Goal: Information Seeking & Learning: Learn about a topic

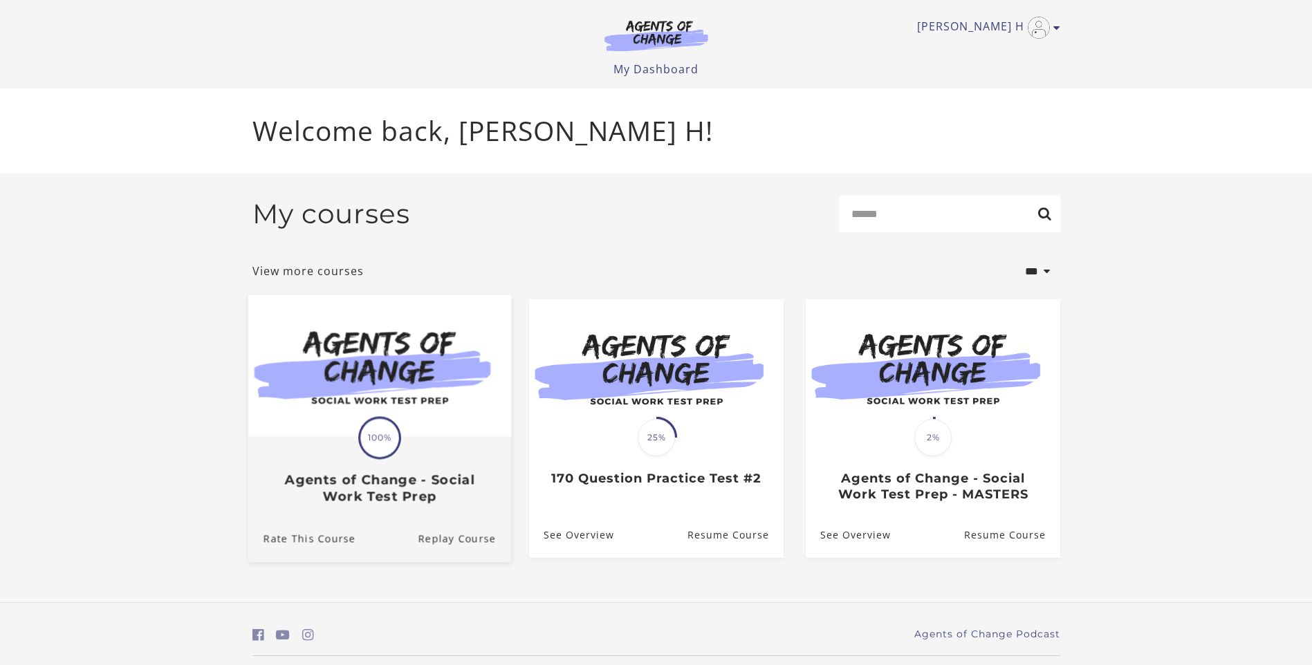
click at [456, 446] on div "Translation missing: en.liquid.partials.dashboard_course_card.progress_descript…" at bounding box center [379, 471] width 263 height 66
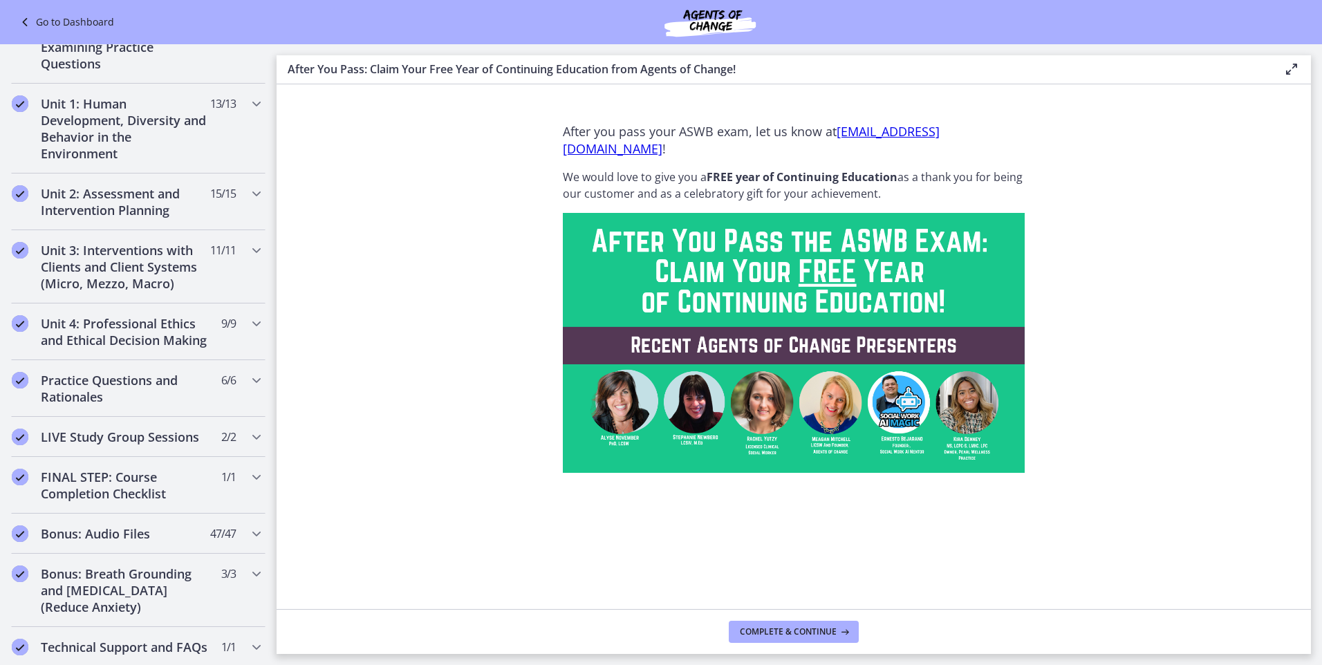
scroll to position [334, 0]
click at [143, 407] on h2 "Practice Questions and Rationales" at bounding box center [125, 390] width 169 height 33
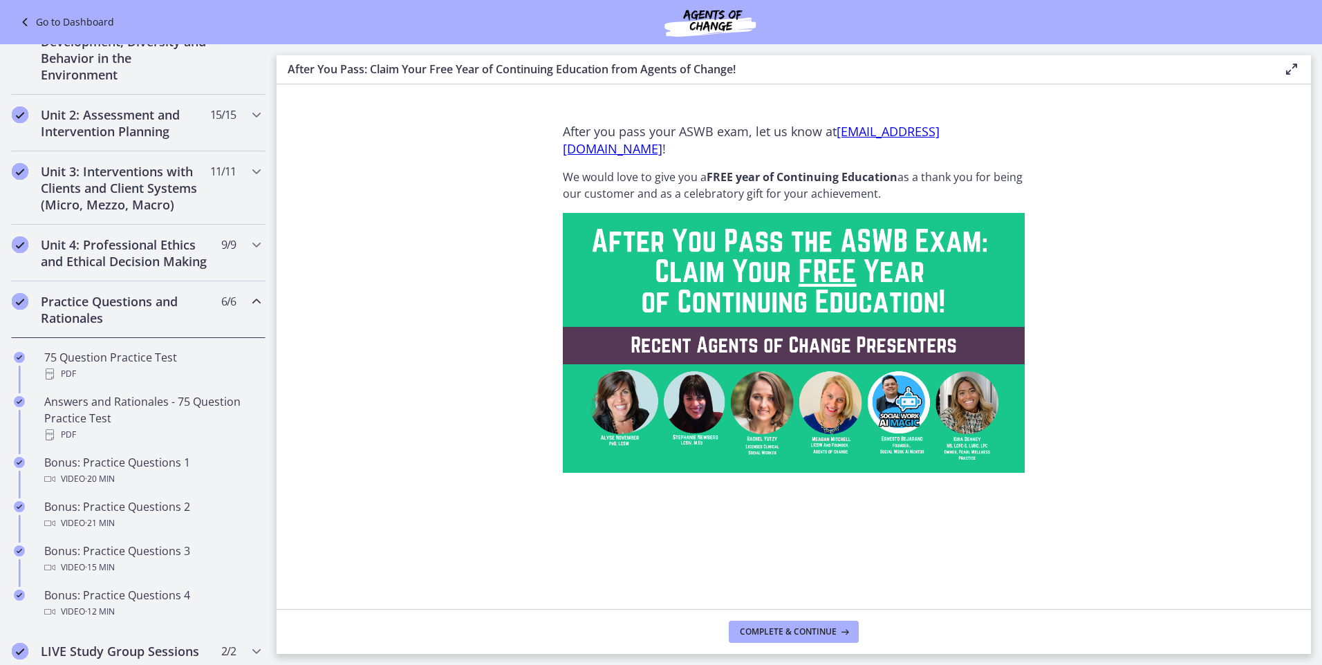
scroll to position [427, 0]
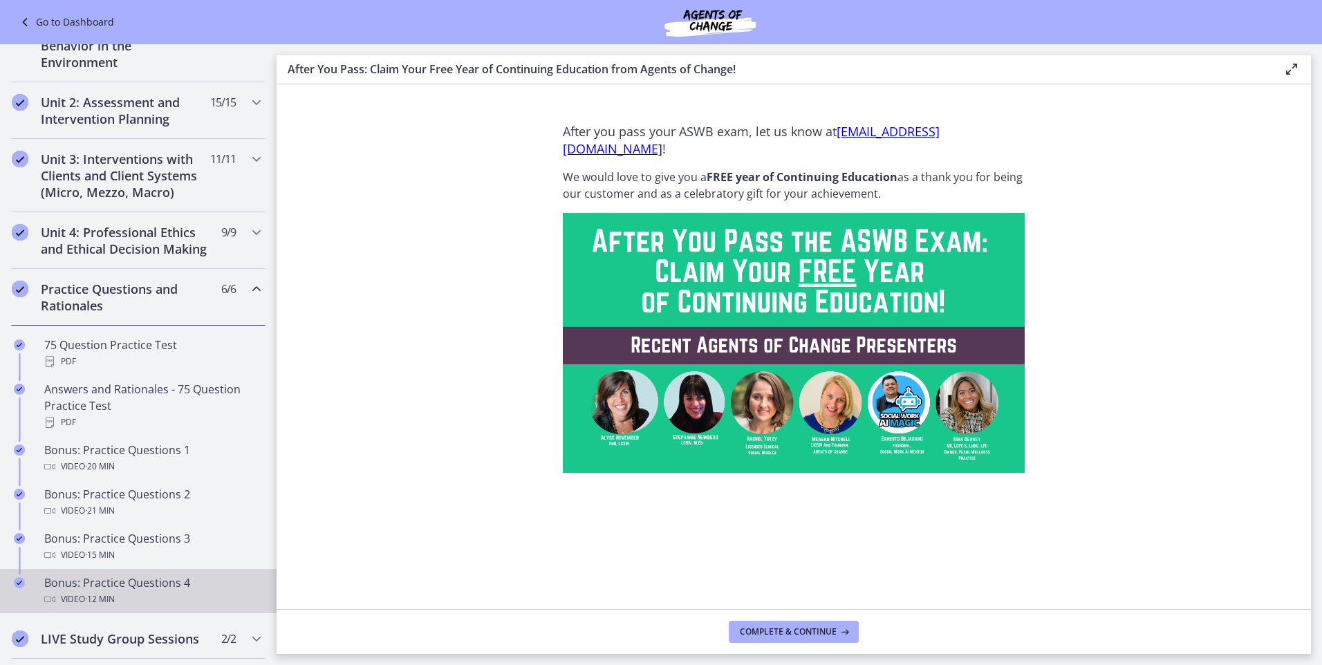
click at [164, 608] on div "Video · 12 min" at bounding box center [152, 599] width 216 height 17
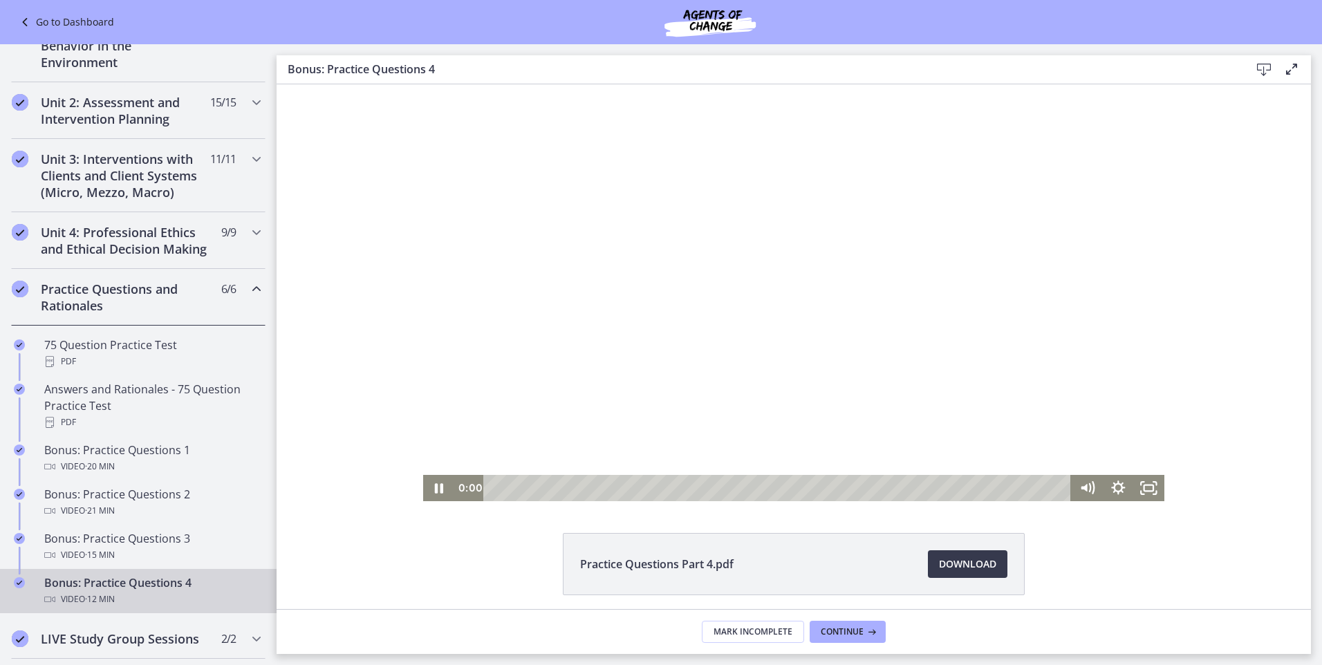
click at [472, 491] on div "0:00 0:00" at bounding box center [762, 488] width 617 height 26
drag, startPoint x: 531, startPoint y: 490, endPoint x: 558, endPoint y: 485, distance: 27.3
click at [559, 485] on div "Playbar" at bounding box center [563, 488] width 9 height 9
drag, startPoint x: 558, startPoint y: 485, endPoint x: 602, endPoint y: 485, distance: 43.6
click at [602, 485] on div "Playbar" at bounding box center [606, 488] width 9 height 9
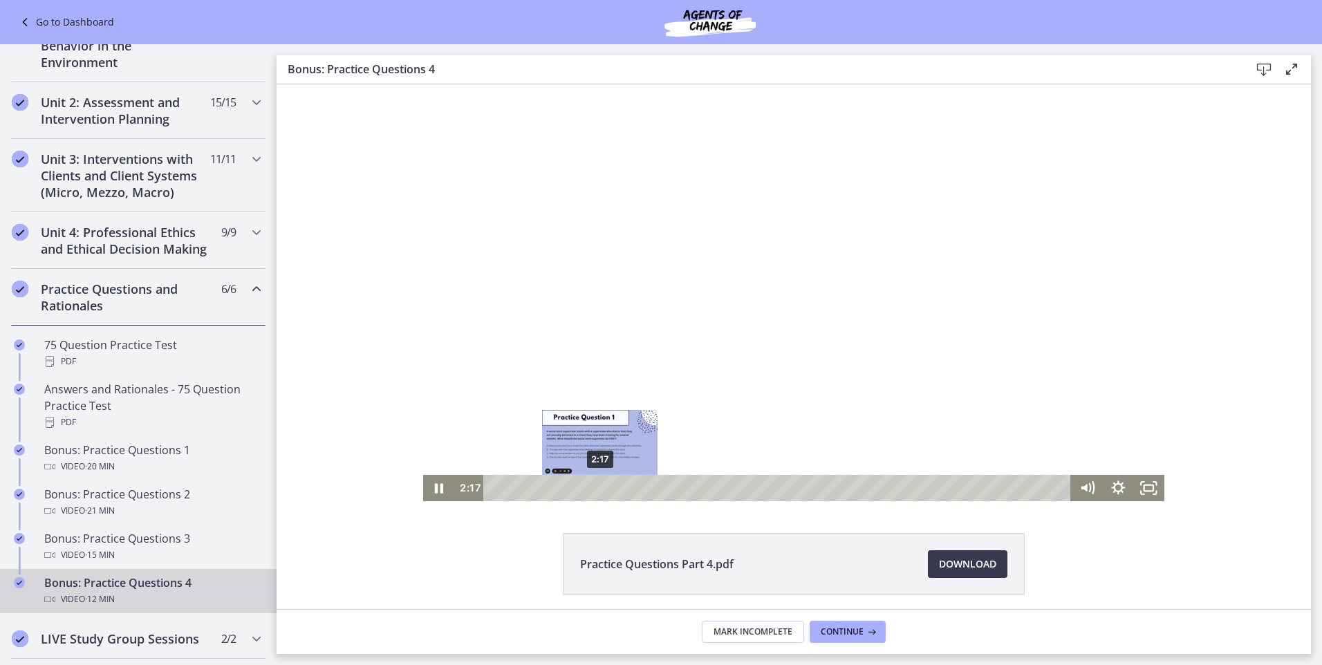
drag, startPoint x: 602, startPoint y: 486, endPoint x: 595, endPoint y: 485, distance: 6.9
click at [595, 485] on div "Playbar" at bounding box center [599, 488] width 9 height 9
drag, startPoint x: 595, startPoint y: 485, endPoint x: 586, endPoint y: 484, distance: 8.4
click at [587, 484] on div "Playbar" at bounding box center [591, 488] width 9 height 9
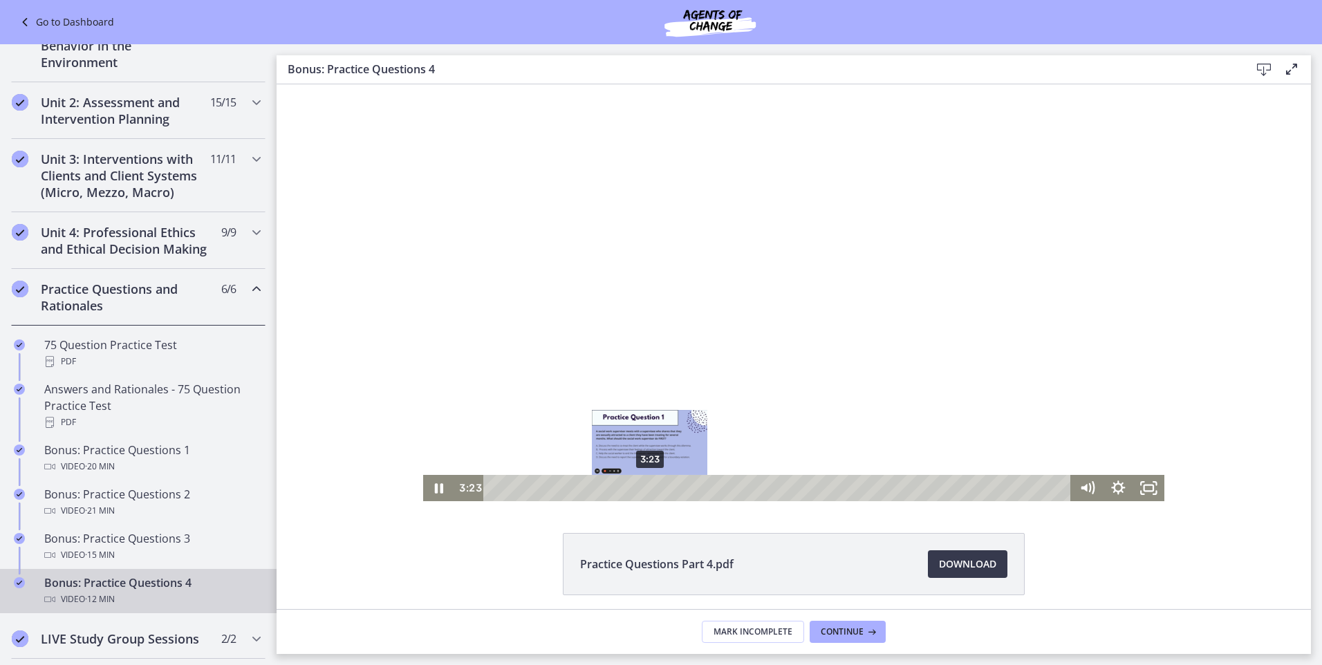
click at [645, 487] on div "3:23" at bounding box center [779, 488] width 569 height 26
drag, startPoint x: 649, startPoint y: 487, endPoint x: 672, endPoint y: 486, distance: 23.5
click at [673, 486] on div "Playbar" at bounding box center [677, 488] width 9 height 9
drag, startPoint x: 672, startPoint y: 486, endPoint x: 701, endPoint y: 486, distance: 29.0
click at [699, 486] on div "Playbar" at bounding box center [694, 488] width 9 height 9
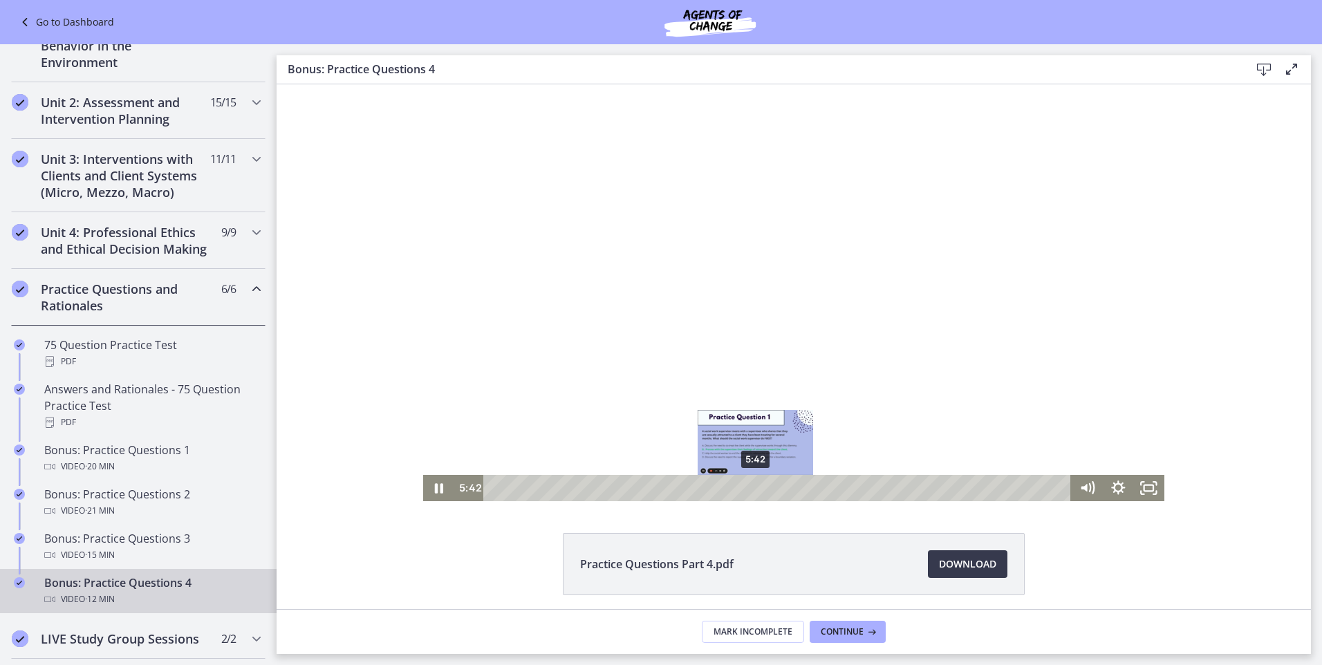
click at [751, 486] on div "Playbar" at bounding box center [755, 488] width 9 height 9
click at [770, 245] on div at bounding box center [793, 292] width 741 height 417
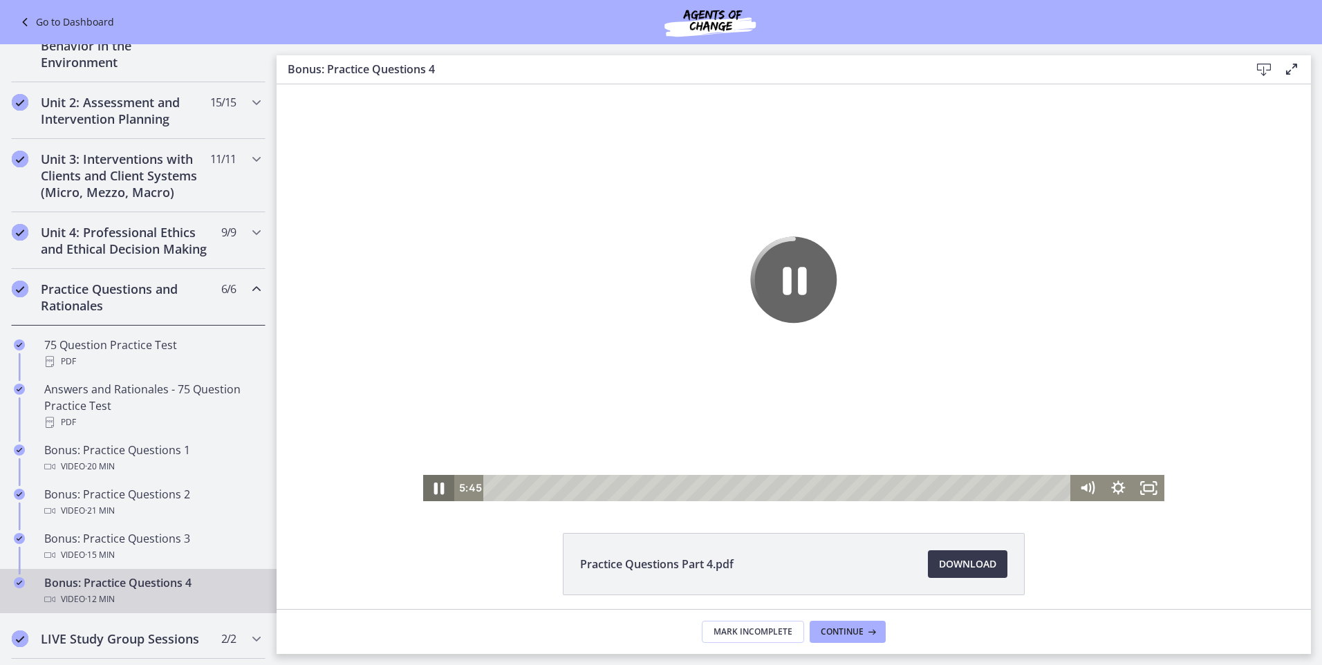
click at [437, 493] on icon "Pause" at bounding box center [438, 488] width 37 height 32
click at [437, 493] on icon "Play Video" at bounding box center [440, 488] width 31 height 26
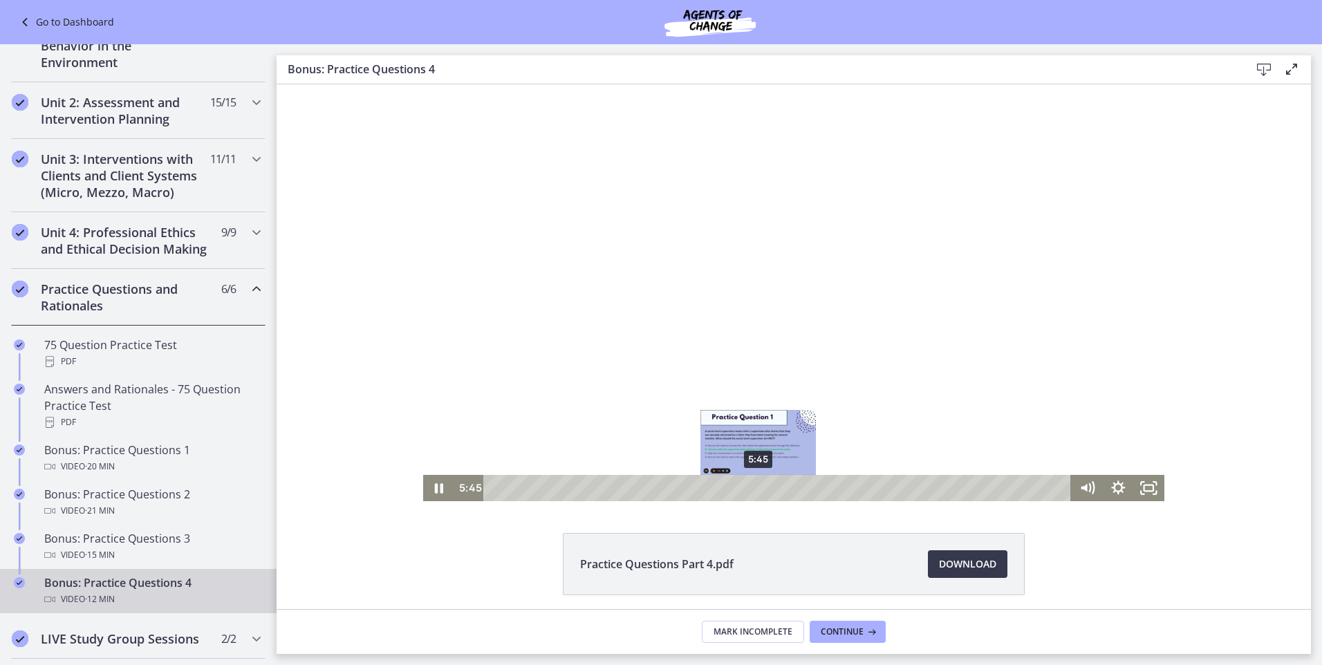
click at [754, 492] on div "Playbar" at bounding box center [758, 488] width 9 height 9
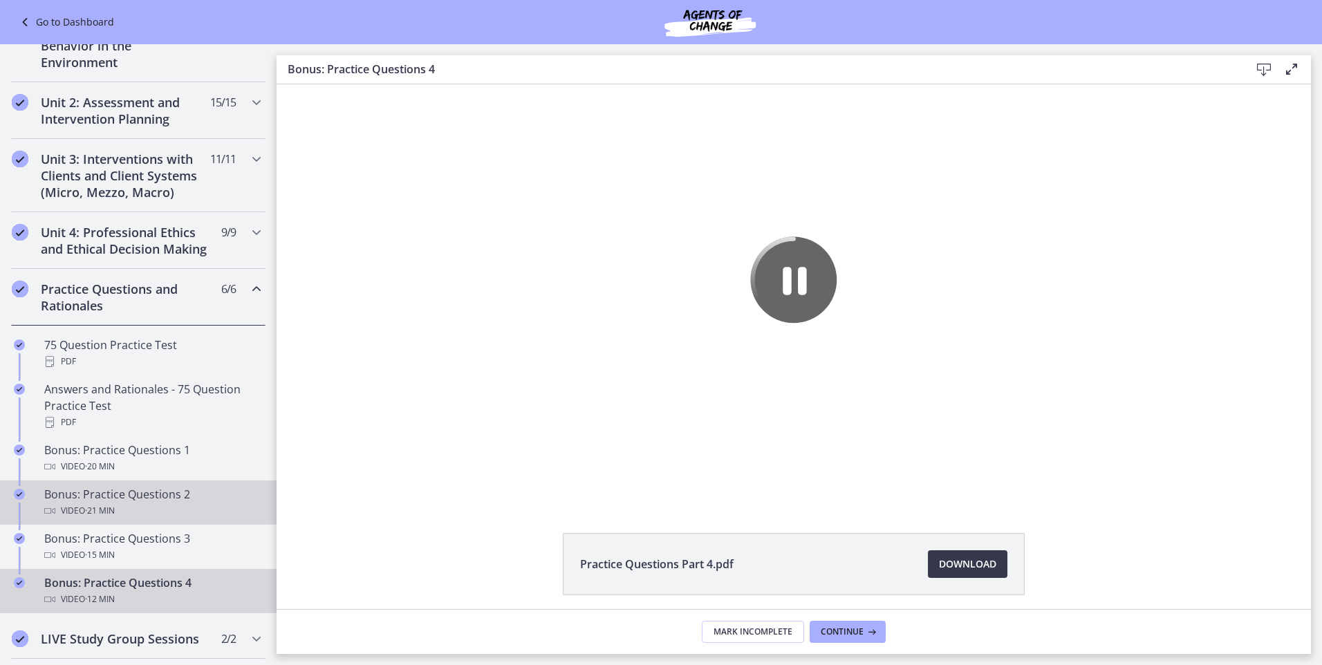
click at [147, 519] on div "Video · 21 min" at bounding box center [152, 511] width 216 height 17
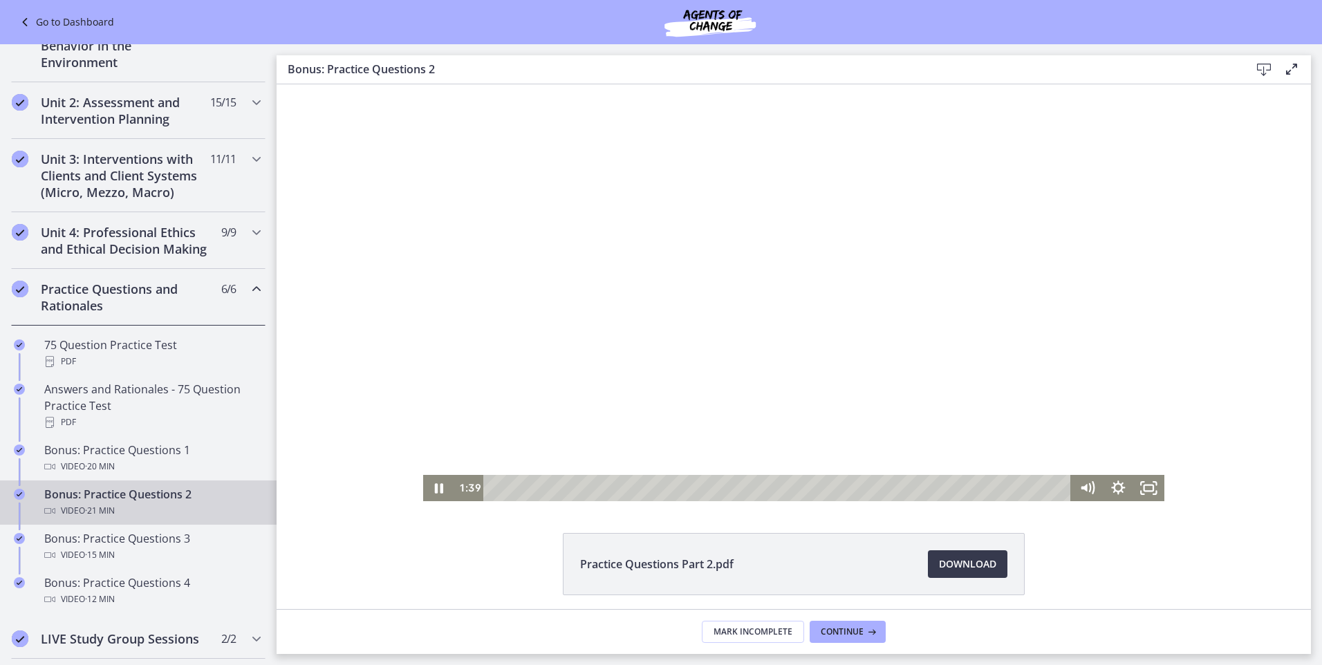
drag, startPoint x: 1007, startPoint y: 489, endPoint x: 810, endPoint y: 642, distance: 249.9
click at [534, 501] on html "Click for sound @keyframes VOLUME_SMALL_WAVE_FLASH { 0% { opacity: 0; } 33% { o…" at bounding box center [794, 292] width 1034 height 417
drag, startPoint x: 538, startPoint y: 485, endPoint x: 563, endPoint y: 484, distance: 24.9
click at [563, 484] on div "Playbar" at bounding box center [567, 488] width 9 height 9
click at [626, 484] on div "Playbar" at bounding box center [630, 488] width 9 height 9
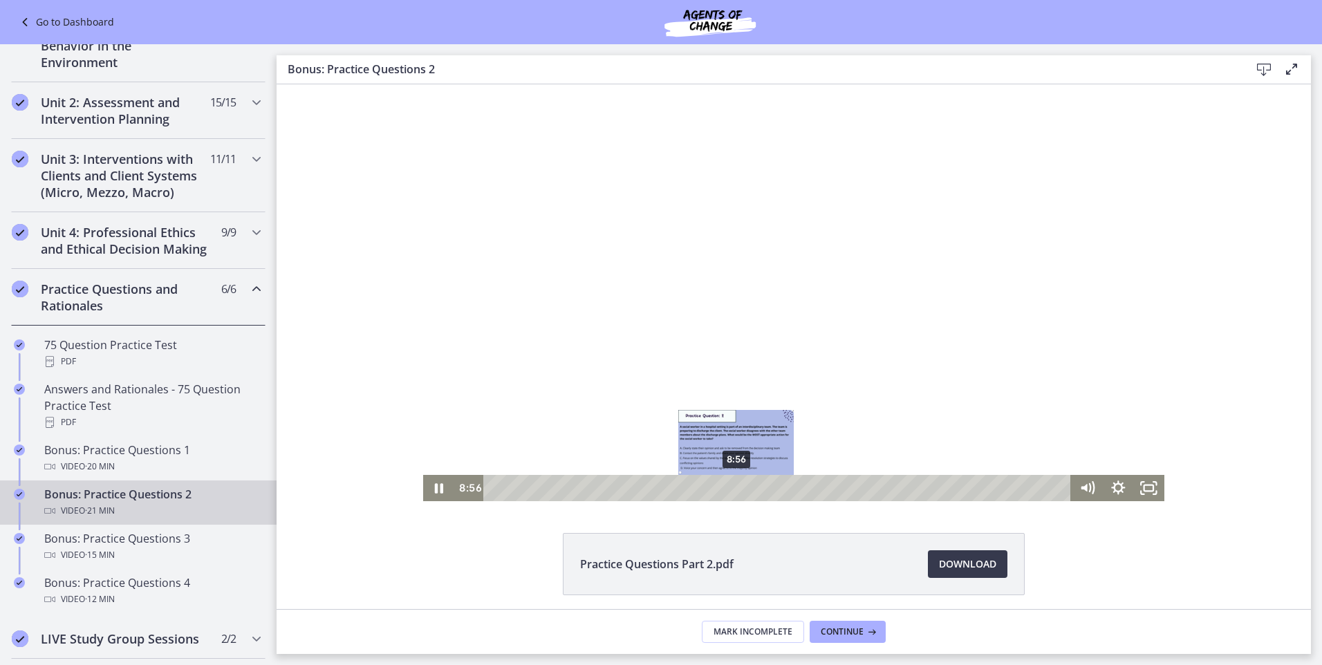
click at [731, 482] on div "8:56" at bounding box center [779, 488] width 569 height 26
click at [718, 485] on div "Playbar" at bounding box center [722, 488] width 9 height 9
